Goal: Use online tool/utility: Utilize a website feature to perform a specific function

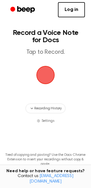
click at [44, 76] on span "button" at bounding box center [45, 75] width 19 height 19
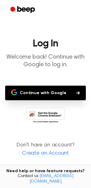
click at [41, 95] on button "Continue with Google" at bounding box center [45, 93] width 81 height 15
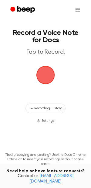
click at [40, 76] on span "button" at bounding box center [45, 75] width 19 height 19
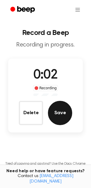
click at [59, 112] on button "Save" at bounding box center [60, 113] width 24 height 24
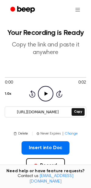
scroll to position [12, 0]
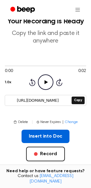
click at [50, 136] on button "Insert into Doc" at bounding box center [46, 136] width 48 height 13
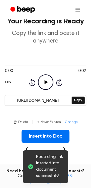
click at [45, 172] on span "Recording link inserted into document successfully!" at bounding box center [49, 167] width 27 height 26
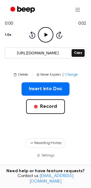
scroll to position [75, 0]
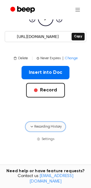
click at [46, 122] on button "Recording History" at bounding box center [46, 127] width 40 height 10
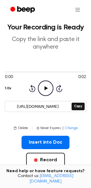
scroll to position [0, 0]
